Goal: Transaction & Acquisition: Purchase product/service

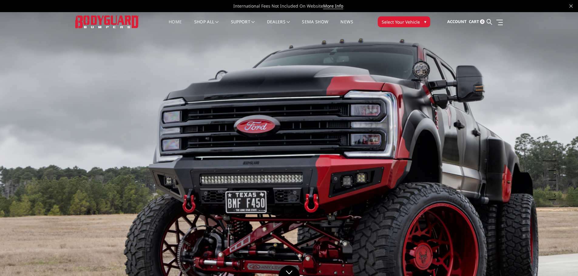
click at [419, 23] on button "Select Your Vehicle ▾" at bounding box center [404, 21] width 53 height 11
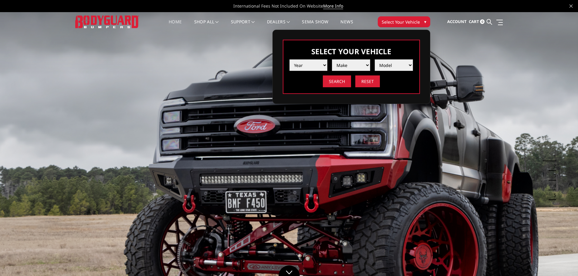
click at [314, 68] on select "Year [DATE] 2024 2023 2022 2021 2020 2019 2018 2017 2016 2015 2014 2013 2012 20…" at bounding box center [309, 65] width 38 height 12
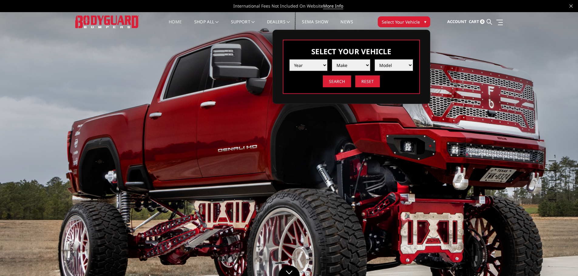
select select "yr_2014"
click at [290, 59] on select "Year [DATE] 2024 2023 2022 2021 2020 2019 2018 2017 2016 2015 2014 2013 2012 20…" at bounding box center [309, 65] width 38 height 12
click at [353, 62] on select "Make Chevrolet Ford GMC Ram Toyota" at bounding box center [351, 65] width 38 height 12
select select "mk_ram"
click at [332, 59] on select "Make Chevrolet Ford GMC Ram Toyota" at bounding box center [351, 65] width 38 height 12
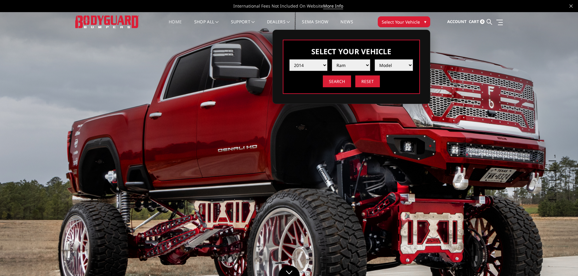
click at [393, 67] on select "Model 1500 5-Lug 2500 / 3500 4500 / 5500" at bounding box center [394, 65] width 38 height 12
select select "md_2500-3500"
click at [375, 59] on select "Model 1500 5-Lug 2500 / 3500 4500 / 5500" at bounding box center [394, 65] width 38 height 12
click at [339, 83] on input "Search" at bounding box center [337, 82] width 28 height 12
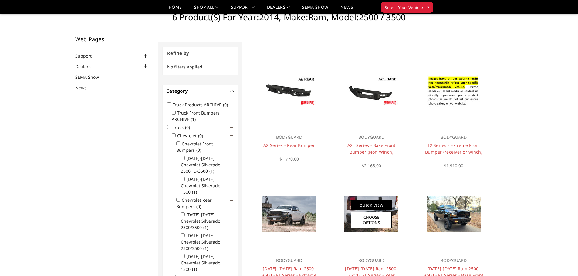
scroll to position [18, 0]
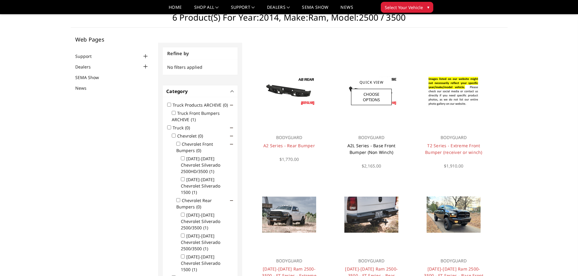
click at [376, 146] on link "A2L Series - Base Front Bumper (Non Winch)" at bounding box center [372, 149] width 48 height 12
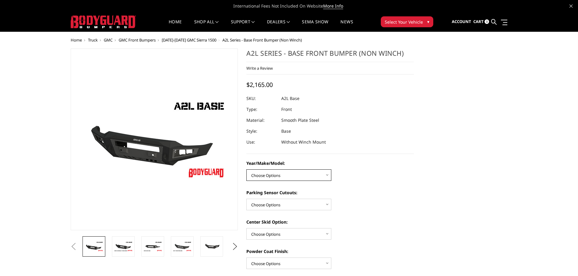
click at [285, 173] on select "Choose Options Chevrolet 15-19 2500/3500 Chevrolet 19-21 1500 Chevrolet 15-20 C…" at bounding box center [288, 176] width 85 height 12
select select "4343"
click at [246, 170] on select "Choose Options Chevrolet 15-19 2500/3500 Chevrolet 19-21 1500 Chevrolet 15-20 C…" at bounding box center [288, 176] width 85 height 12
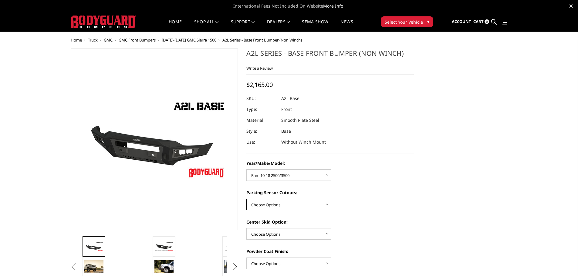
click at [290, 202] on select "Choose Options Yes - With Parking Sensor Cutouts No - Without Parking Sensor Cu…" at bounding box center [288, 205] width 85 height 12
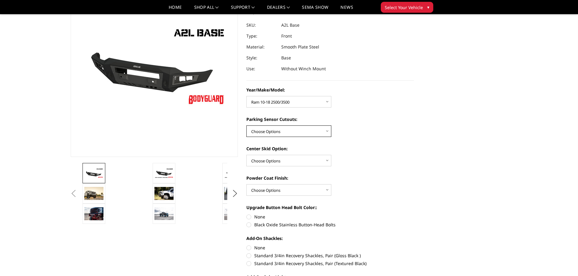
scroll to position [61, 0]
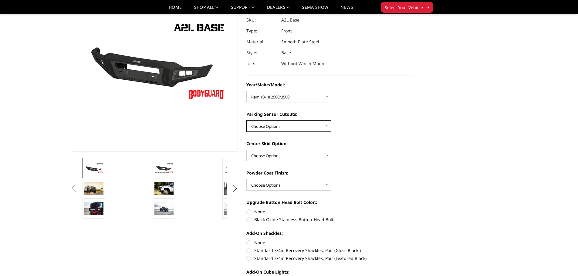
click at [306, 128] on select "Choose Options Yes - With Parking Sensor Cutouts No - Without Parking Sensor Cu…" at bounding box center [288, 126] width 85 height 12
select select "4329"
click at [246, 120] on select "Choose Options Yes - With Parking Sensor Cutouts No - Without Parking Sensor Cu…" at bounding box center [288, 126] width 85 height 12
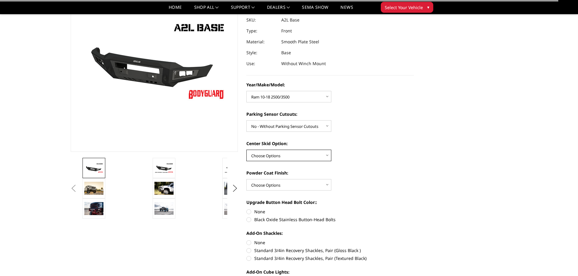
click at [303, 155] on select "Choose Options Single Light Bar Cutout" at bounding box center [288, 156] width 85 height 12
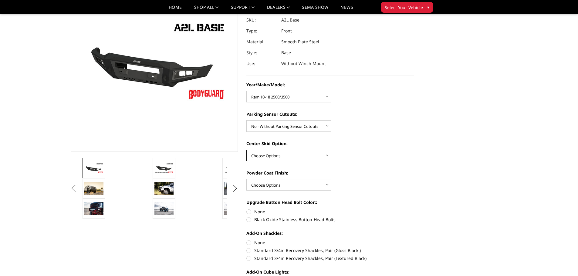
select select "4304"
click at [246, 150] on select "Choose Options Single Light Bar Cutout" at bounding box center [288, 156] width 85 height 12
click at [316, 183] on select "Choose Options Bare metal (included) Texture Black Powder Coat" at bounding box center [288, 185] width 85 height 12
select select "4286"
click at [246, 179] on select "Choose Options Bare metal (included) Texture Black Powder Coat" at bounding box center [288, 185] width 85 height 12
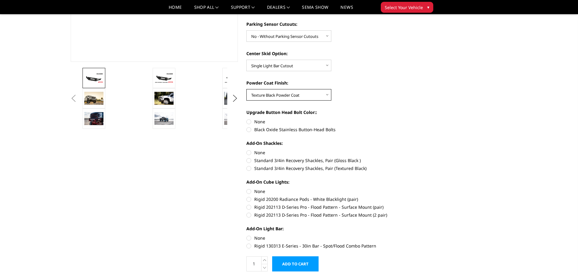
scroll to position [152, 0]
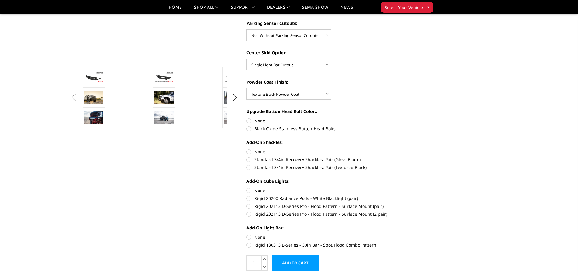
click at [248, 123] on label "None" at bounding box center [330, 121] width 168 height 6
click at [247, 118] on input "None" at bounding box center [246, 118] width 0 height 0
radio input "true"
click at [249, 168] on label "Standard 3/4in Recovery Shackles, Pair (Textured Black)" at bounding box center [330, 167] width 168 height 6
click at [414, 157] on input "Standard 3/4in Recovery Shackles, Pair (Textured Black)" at bounding box center [414, 157] width 0 height 0
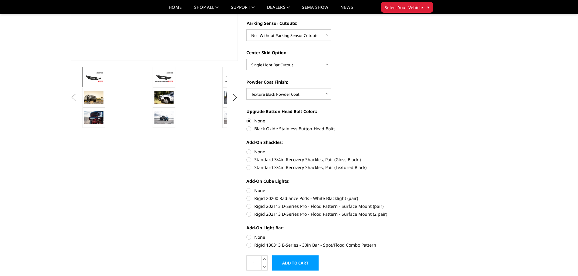
radio input "true"
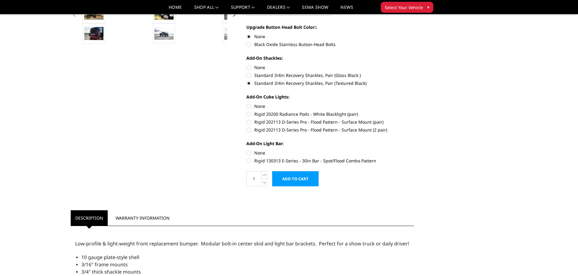
scroll to position [243, 0]
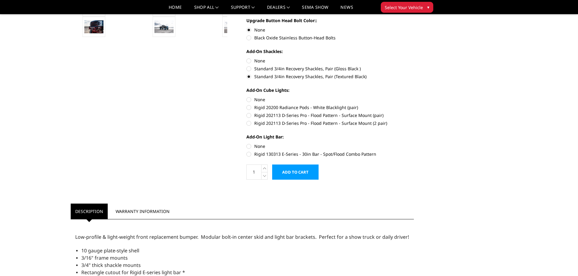
click at [251, 124] on label "Rigid 202113 D-Series Pro - Flood Pattern - Surface Mount (2 pair)" at bounding box center [330, 123] width 168 height 6
click at [414, 113] on input "Rigid 202113 D-Series Pro - Flood Pattern - Surface Mount (2 pair)" at bounding box center [414, 112] width 0 height 0
radio input "true"
click at [250, 155] on label "Rigid 130313 E-Series - 30in Bar - Spot/Flood Combo Pattern" at bounding box center [330, 154] width 168 height 6
click at [414, 144] on input "Rigid 130313 E-Series - 30in Bar - Spot/Flood Combo Pattern" at bounding box center [414, 143] width 0 height 0
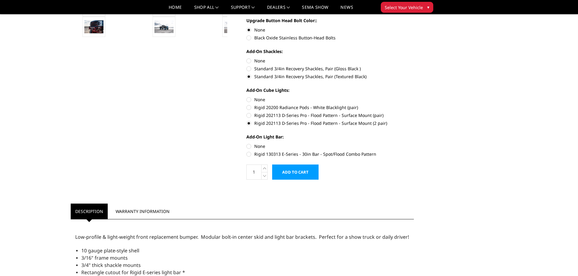
radio input "true"
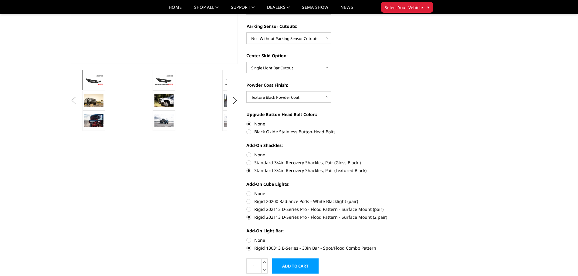
scroll to position [152, 0]
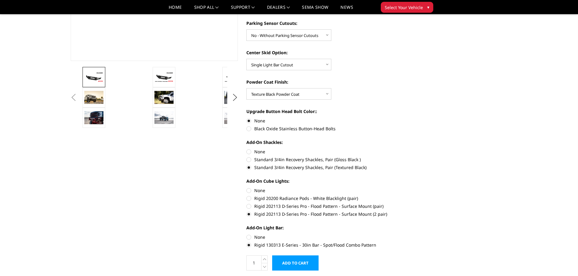
click at [248, 190] on label "None" at bounding box center [330, 191] width 168 height 6
click at [247, 188] on input "None" at bounding box center [246, 188] width 0 height 0
radio input "true"
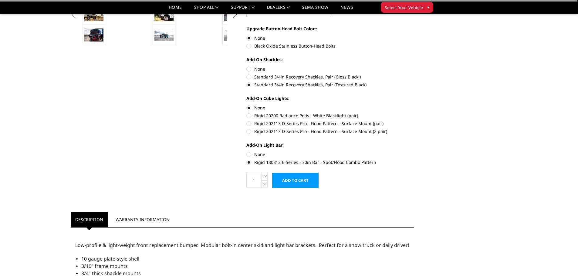
scroll to position [243, 0]
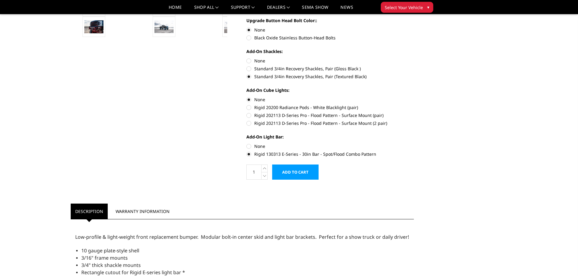
click at [247, 148] on label "None" at bounding box center [330, 146] width 168 height 6
click at [247, 144] on input "None" at bounding box center [246, 143] width 0 height 0
radio input "true"
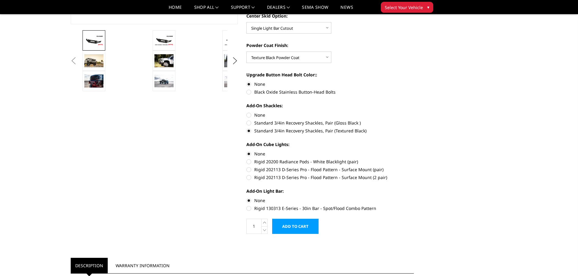
scroll to position [182, 0]
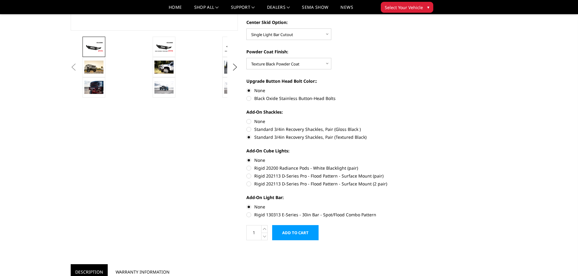
click at [249, 175] on label "Rigid 202113 D-Series Pro - Flood Pattern - Surface Mount (pair)" at bounding box center [330, 176] width 168 height 6
click at [414, 165] on input "Rigid 202113 D-Series Pro - Flood Pattern - Surface Mount (pair)" at bounding box center [414, 165] width 0 height 0
radio input "true"
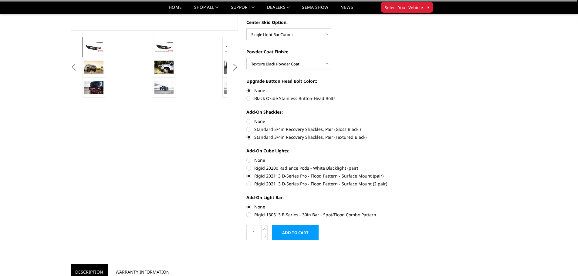
click at [249, 215] on label "Rigid 130313 E-Series - 30in Bar - Spot/Flood Combo Pattern" at bounding box center [330, 215] width 168 height 6
click at [414, 204] on input "Rigid 130313 E-Series - 30in Bar - Spot/Flood Combo Pattern" at bounding box center [414, 204] width 0 height 0
radio input "true"
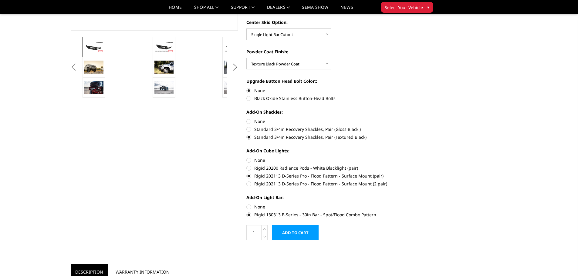
click at [248, 184] on label "Rigid 202113 D-Series Pro - Flood Pattern - Surface Mount (2 pair)" at bounding box center [330, 184] width 168 height 6
click at [414, 173] on input "Rigid 202113 D-Series Pro - Flood Pattern - Surface Mount (2 pair)" at bounding box center [414, 173] width 0 height 0
radio input "true"
